Goal: Task Accomplishment & Management: Complete application form

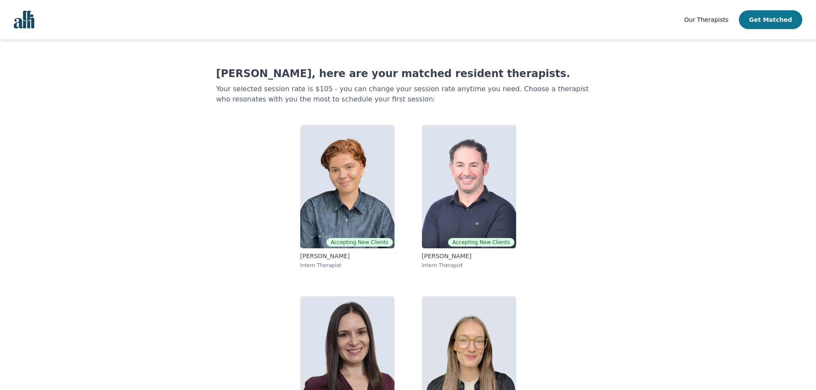
click at [781, 19] on button "Get Matched" at bounding box center [770, 19] width 63 height 19
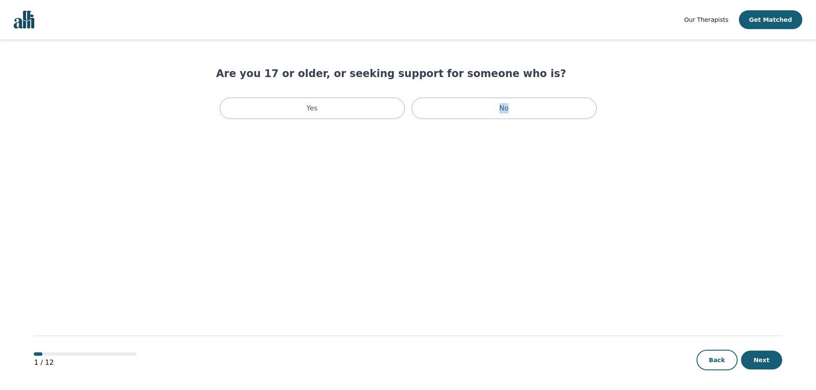
drag, startPoint x: 519, startPoint y: 111, endPoint x: 342, endPoint y: 145, distance: 180.9
click at [361, 162] on main "Are you 17 or older, or seeking support for someone who is? Yes No 1 / 12 Back …" at bounding box center [408, 215] width 748 height 352
click at [323, 117] on div "Yes" at bounding box center [312, 108] width 185 height 21
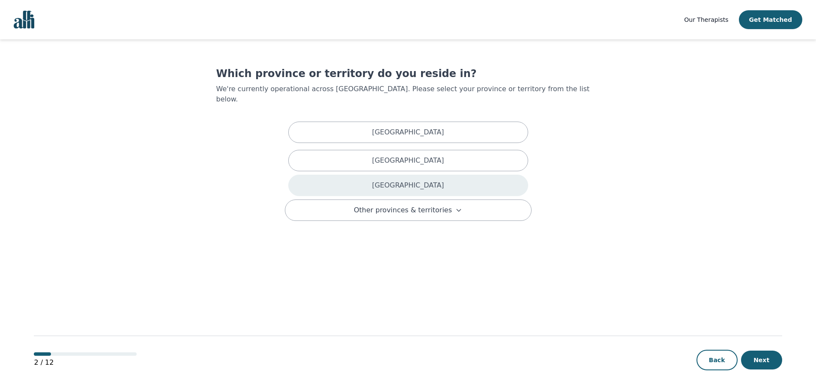
click at [432, 183] on div "[GEOGRAPHIC_DATA]" at bounding box center [408, 185] width 240 height 21
